Goal: Transaction & Acquisition: Purchase product/service

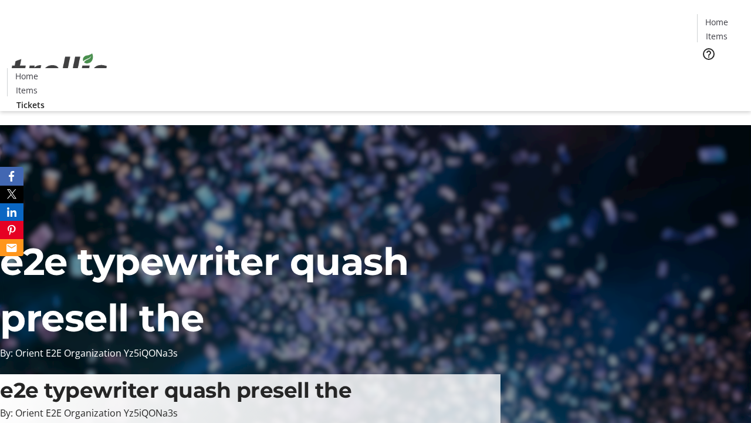
click at [707, 68] on span "Tickets" at bounding box center [721, 74] width 28 height 12
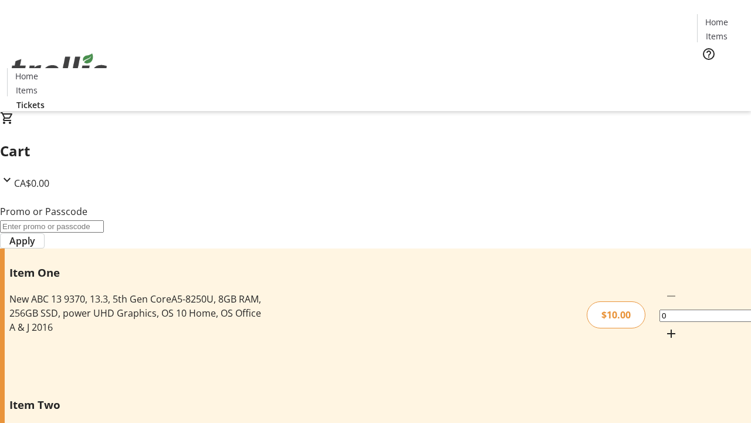
click at [664, 326] on mat-icon "Increment by one" at bounding box center [671, 333] width 14 height 14
type input "1"
